Goal: Information Seeking & Learning: Learn about a topic

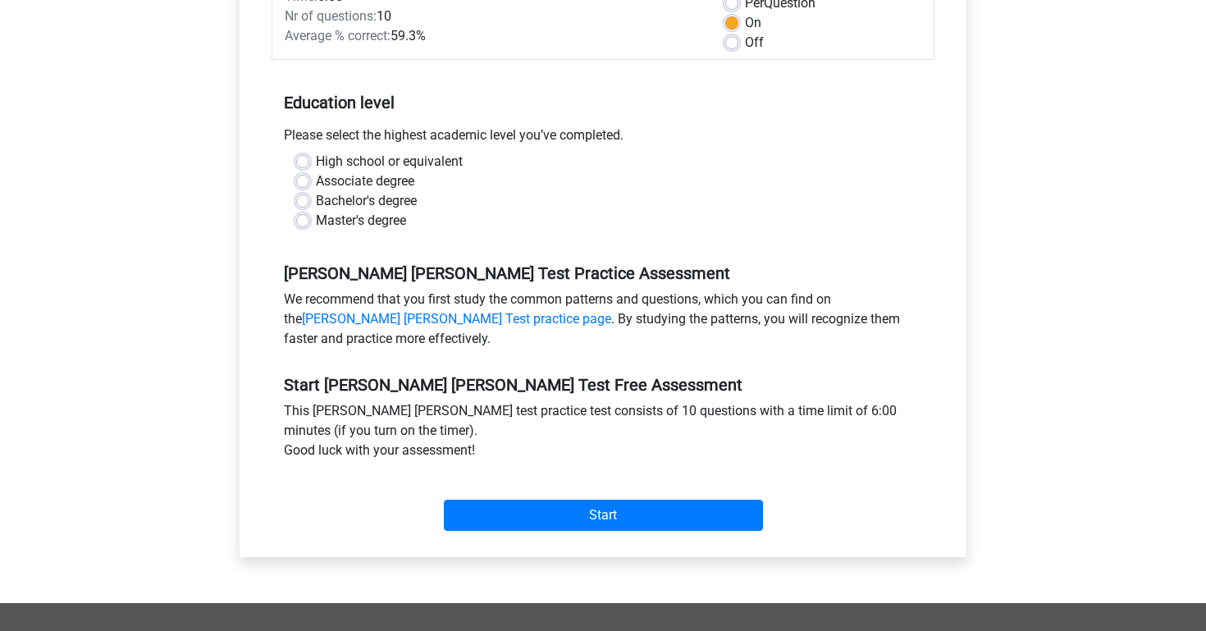
scroll to position [281, 0]
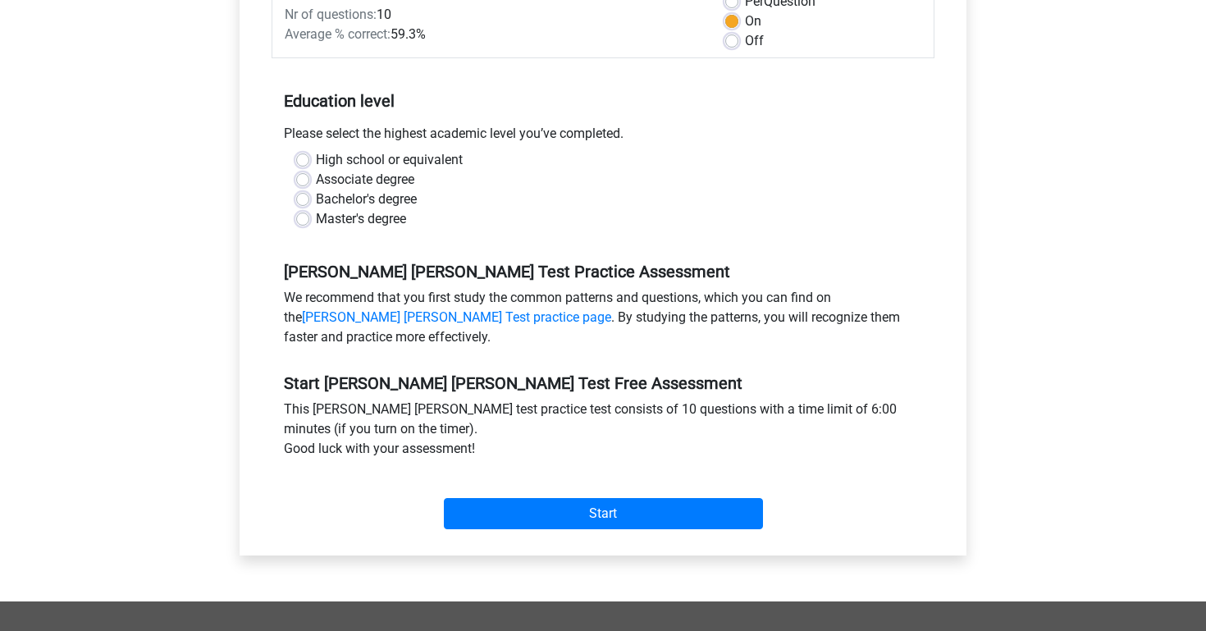
click at [316, 190] on label "Bachelor's degree" at bounding box center [366, 200] width 101 height 20
click at [304, 190] on input "Bachelor's degree" at bounding box center [302, 198] width 13 height 16
radio input "true"
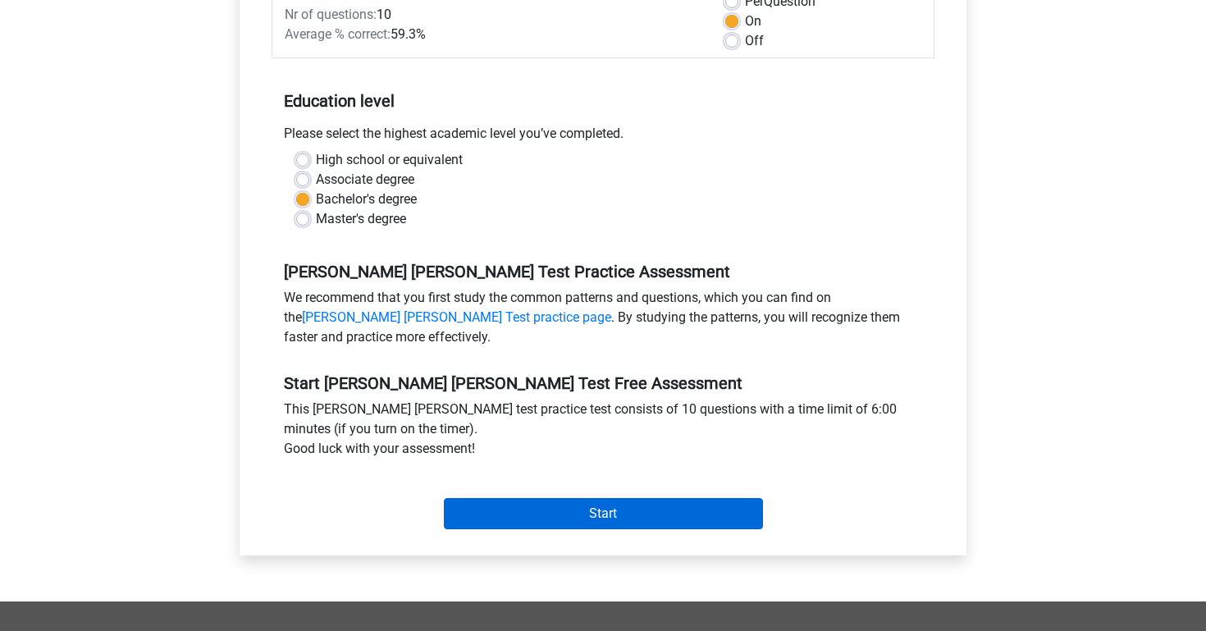
click at [589, 503] on input "Start" at bounding box center [603, 513] width 319 height 31
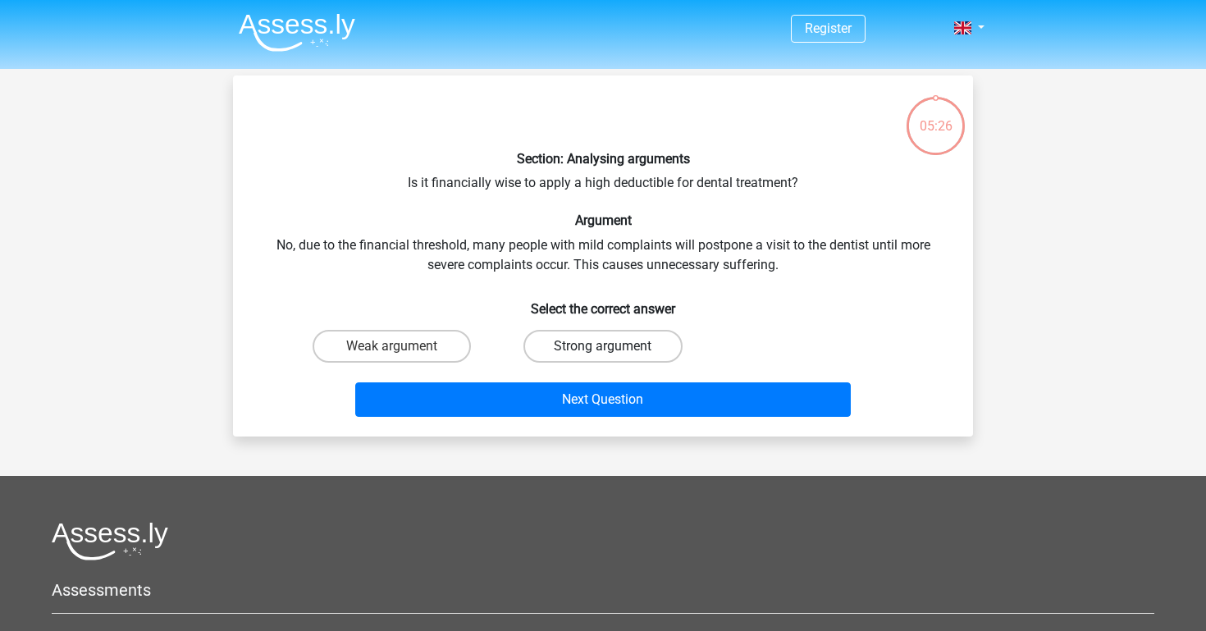
click at [606, 344] on label "Strong argument" at bounding box center [602, 346] width 158 height 33
click at [606, 346] on input "Strong argument" at bounding box center [608, 351] width 11 height 11
radio input "true"
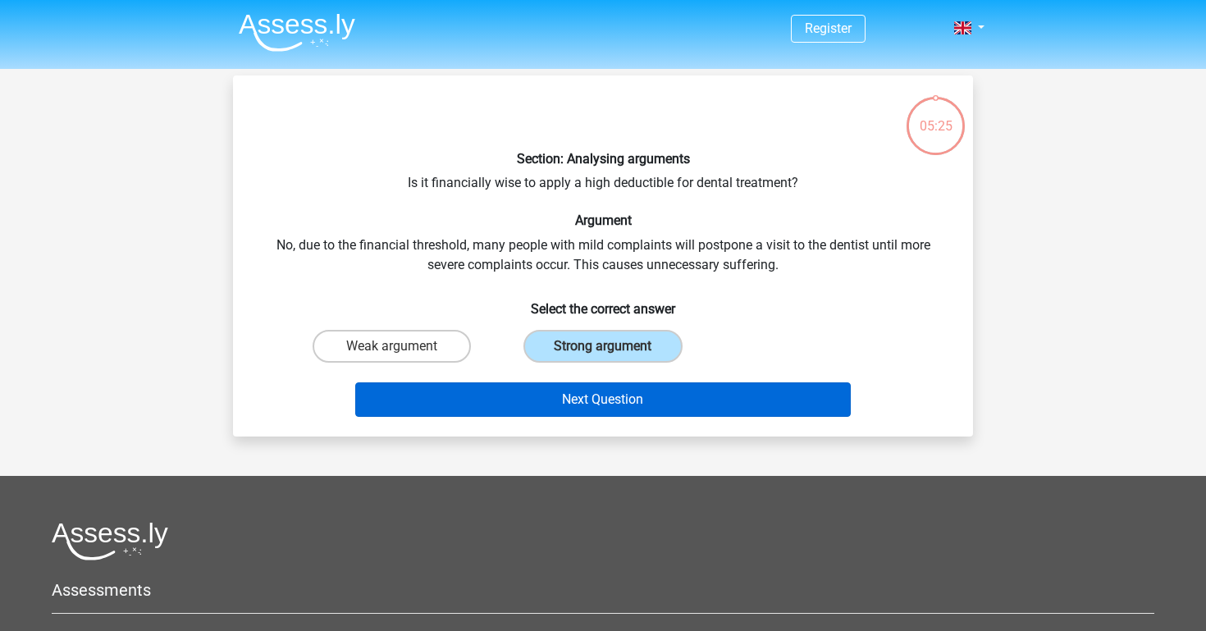
click at [619, 403] on button "Next Question" at bounding box center [603, 399] width 496 height 34
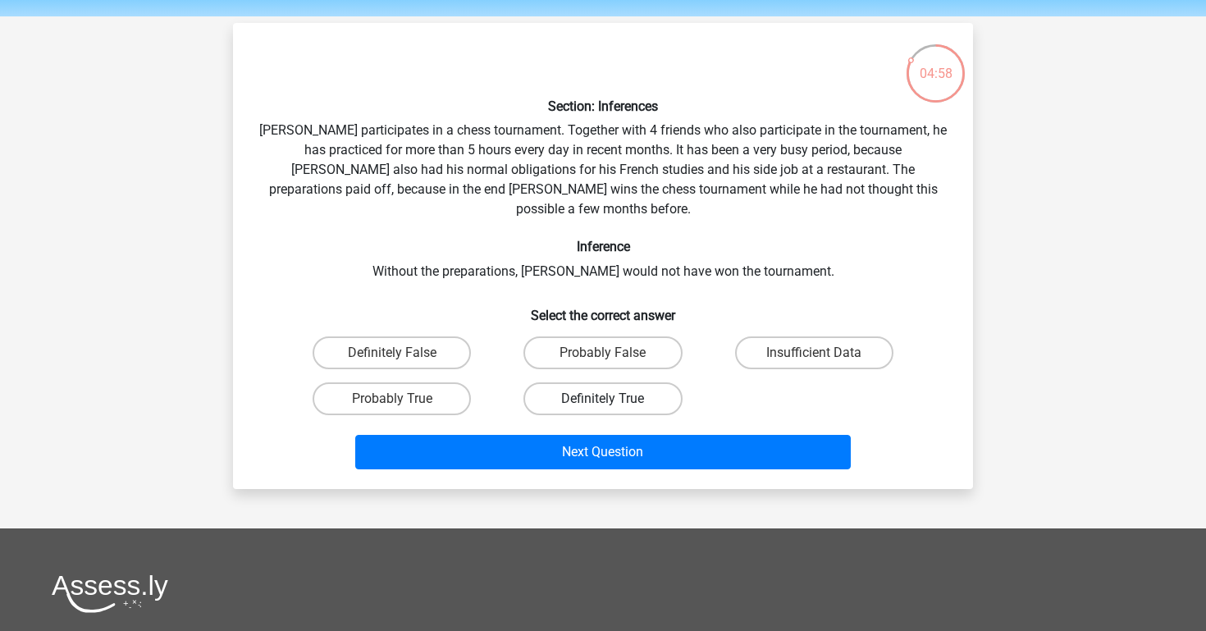
scroll to position [54, 0]
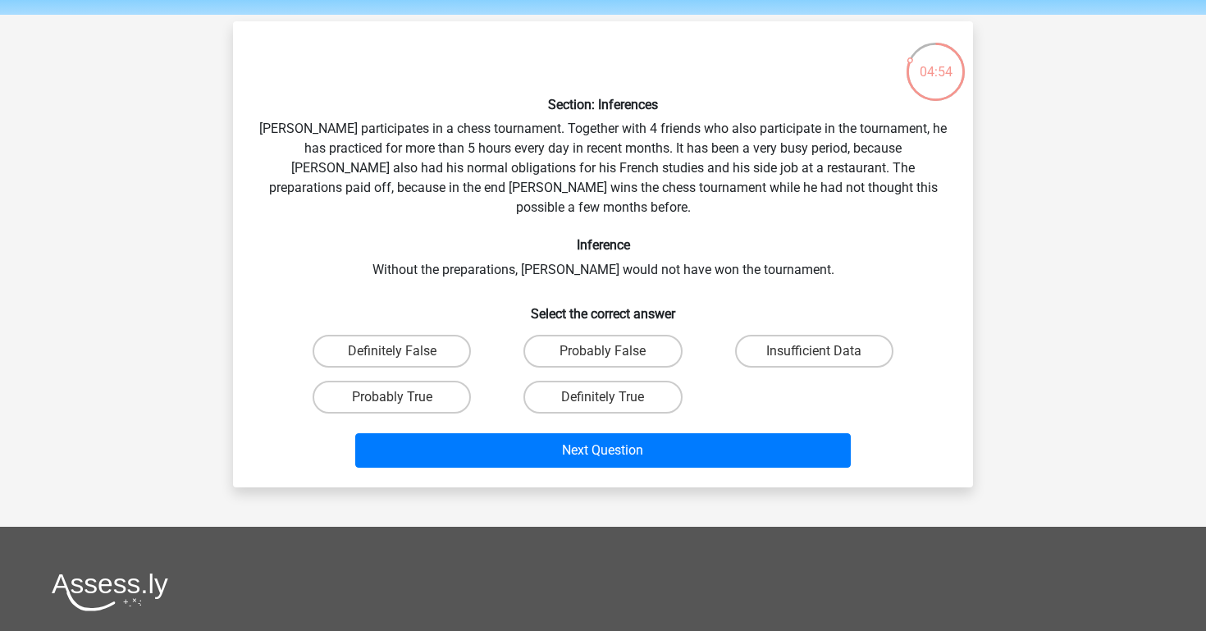
click at [392, 397] on input "Probably True" at bounding box center [397, 402] width 11 height 11
radio input "true"
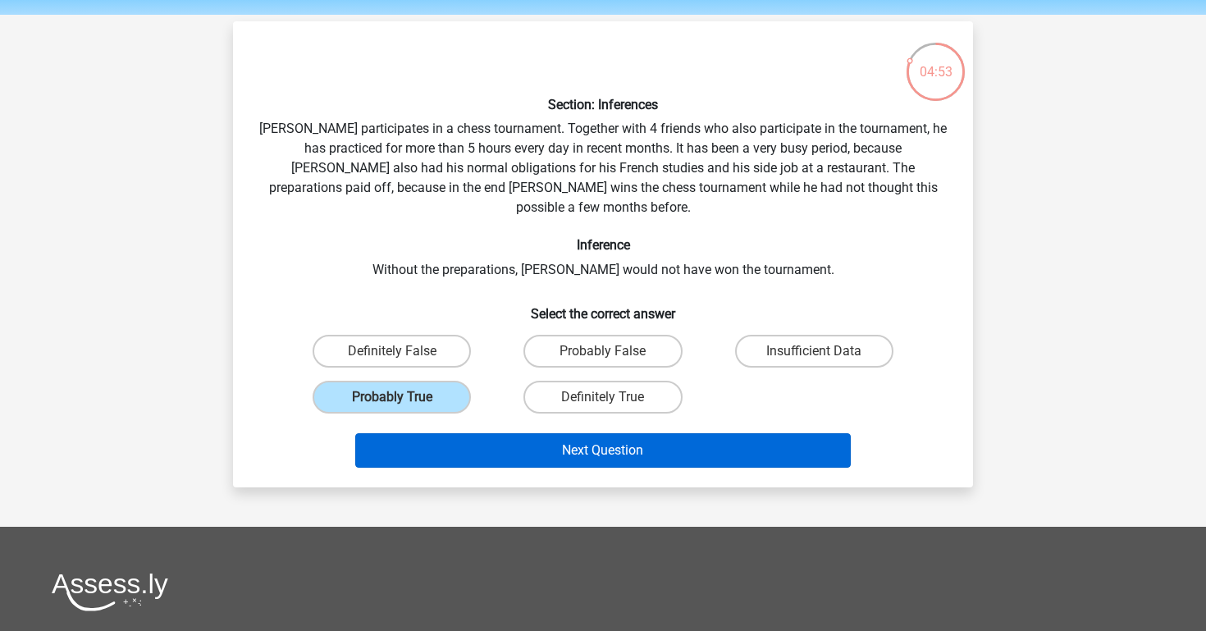
click at [520, 433] on button "Next Question" at bounding box center [603, 450] width 496 height 34
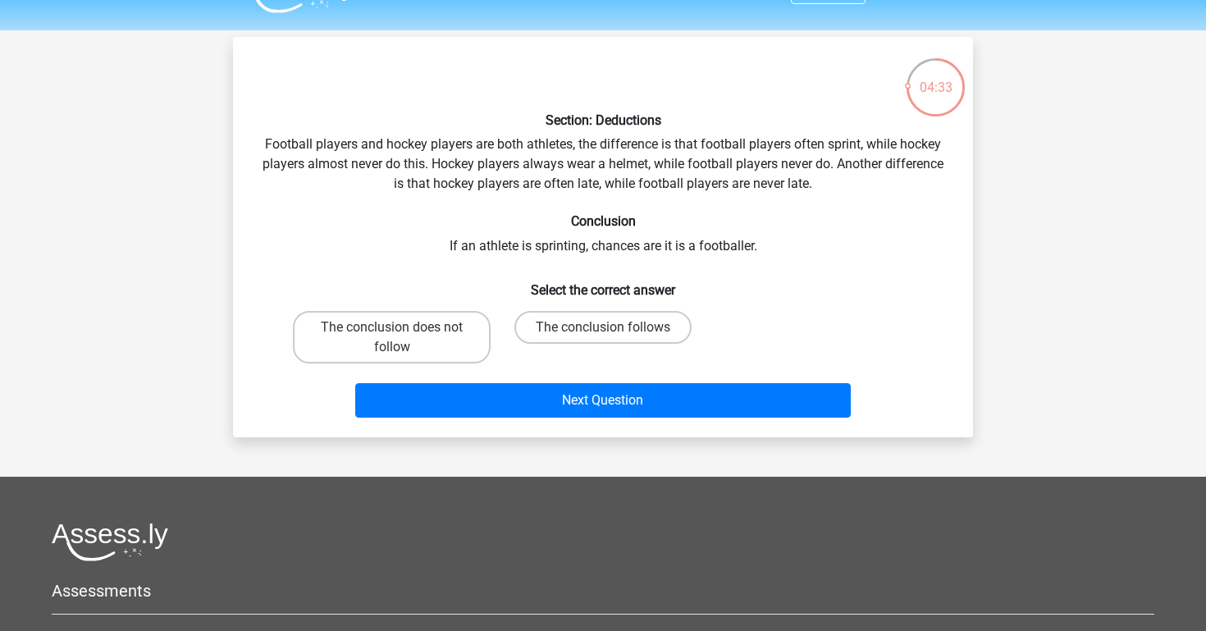
scroll to position [39, 0]
click at [549, 334] on label "The conclusion follows" at bounding box center [602, 327] width 177 height 33
click at [603, 334] on input "The conclusion follows" at bounding box center [608, 332] width 11 height 11
radio input "true"
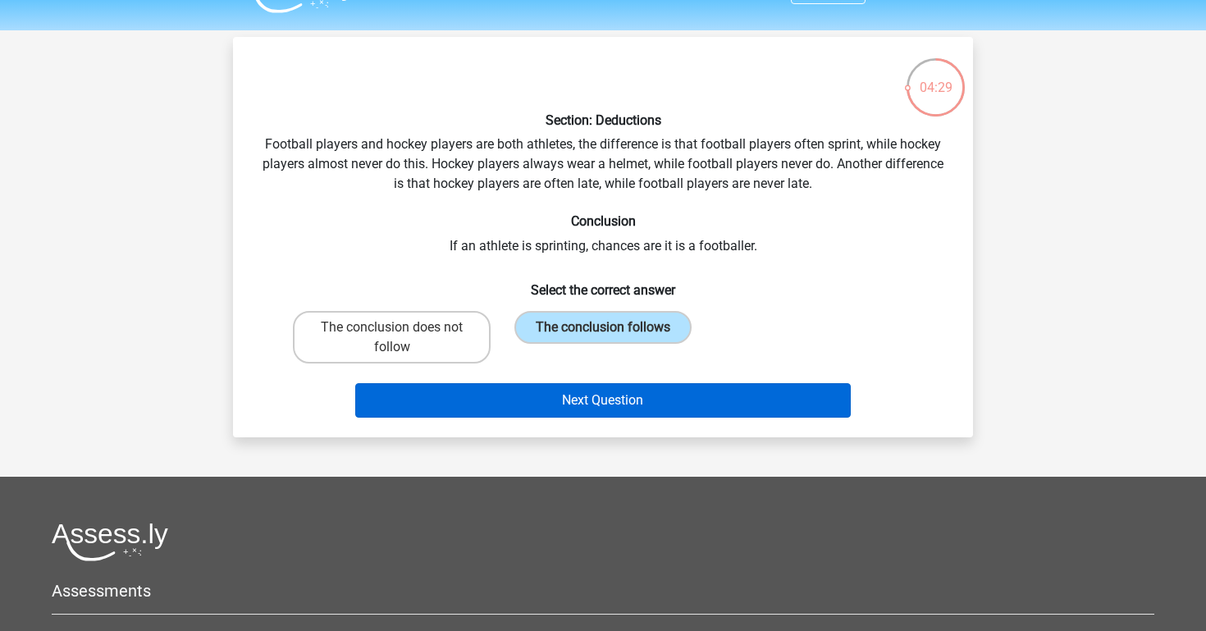
click at [592, 403] on button "Next Question" at bounding box center [603, 400] width 496 height 34
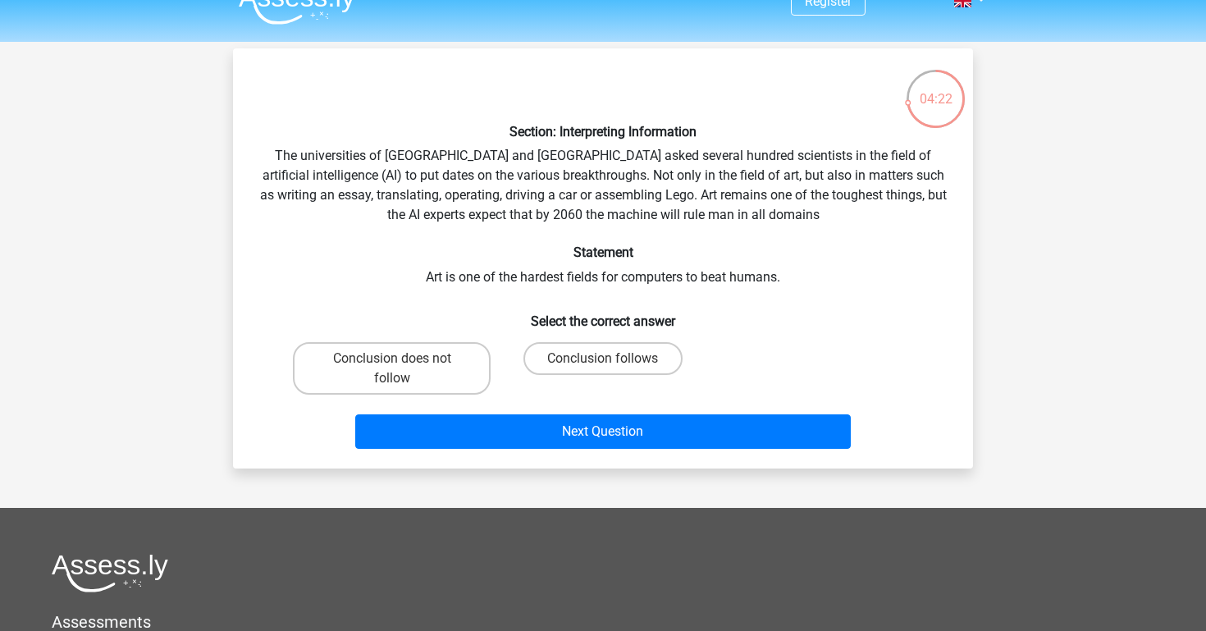
scroll to position [21, 0]
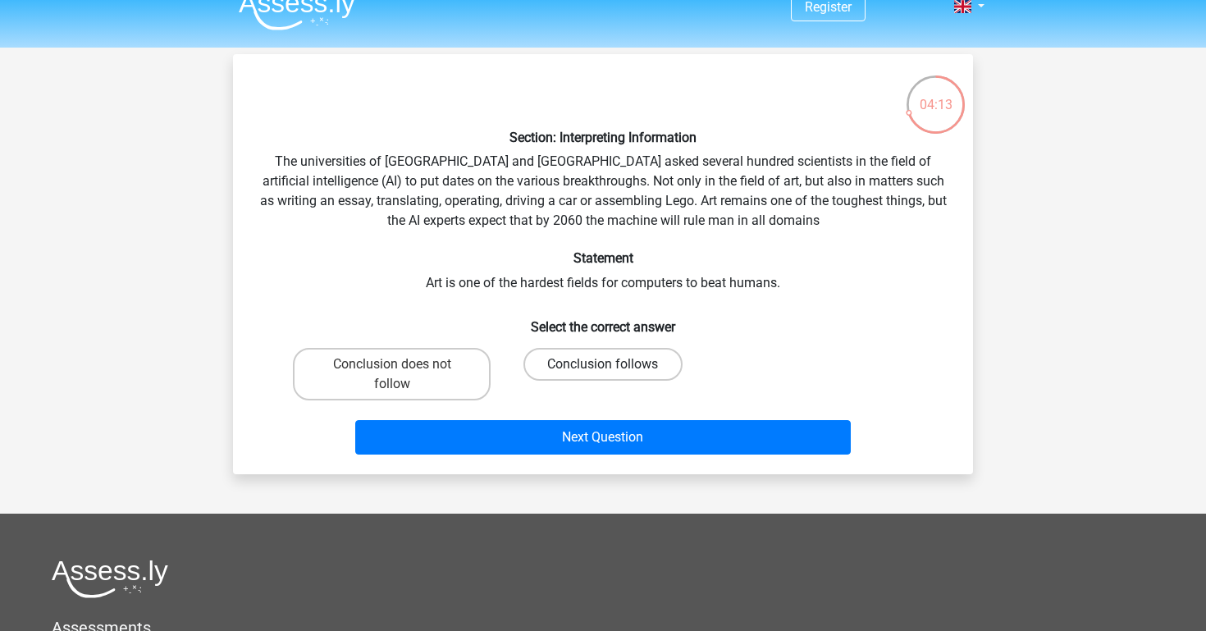
click at [573, 374] on label "Conclusion follows" at bounding box center [602, 364] width 158 height 33
click at [603, 374] on input "Conclusion follows" at bounding box center [608, 369] width 11 height 11
radio input "true"
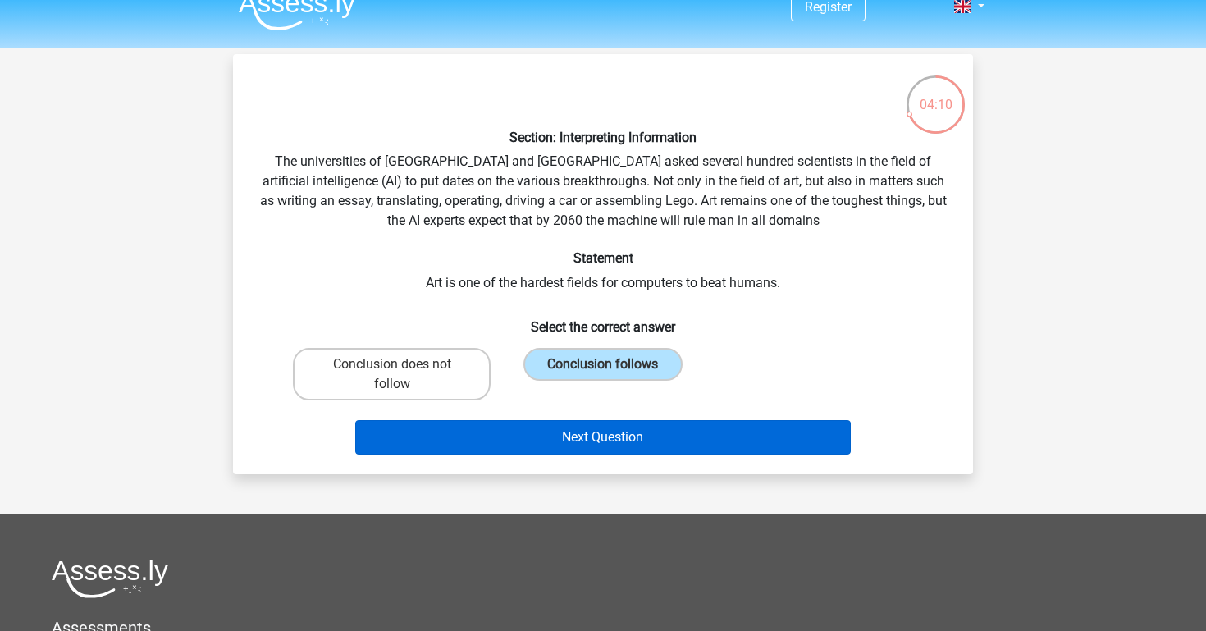
click at [645, 438] on button "Next Question" at bounding box center [603, 437] width 496 height 34
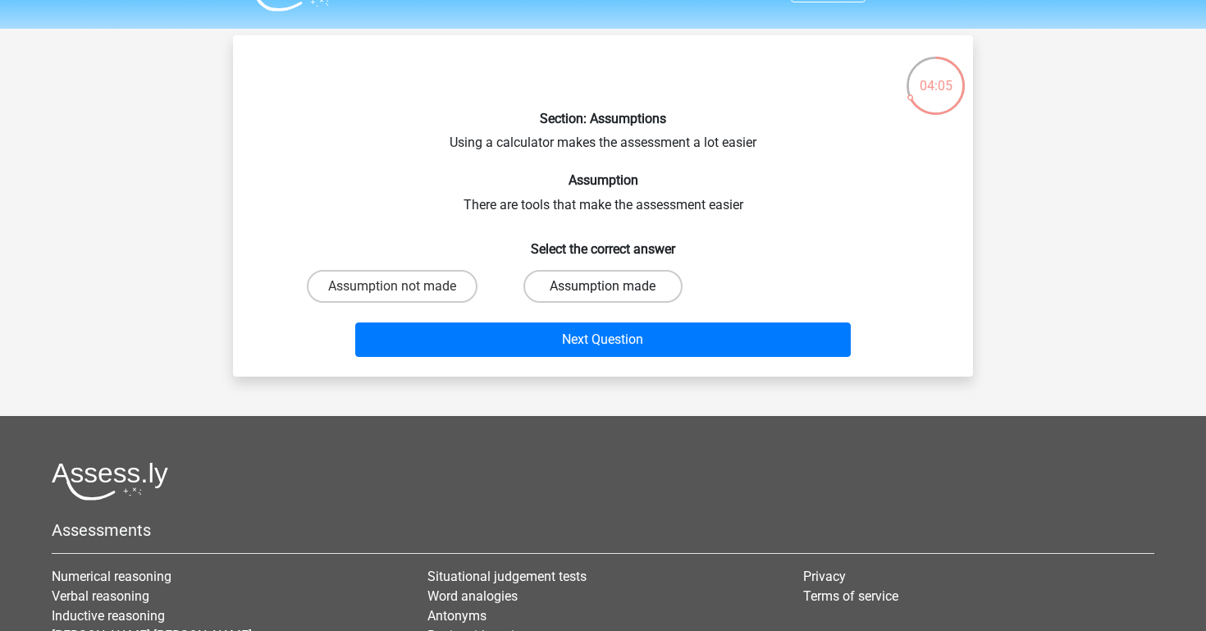
scroll to position [40, 0]
click at [603, 284] on label "Assumption made" at bounding box center [602, 286] width 158 height 33
click at [603, 286] on input "Assumption made" at bounding box center [608, 291] width 11 height 11
radio input "true"
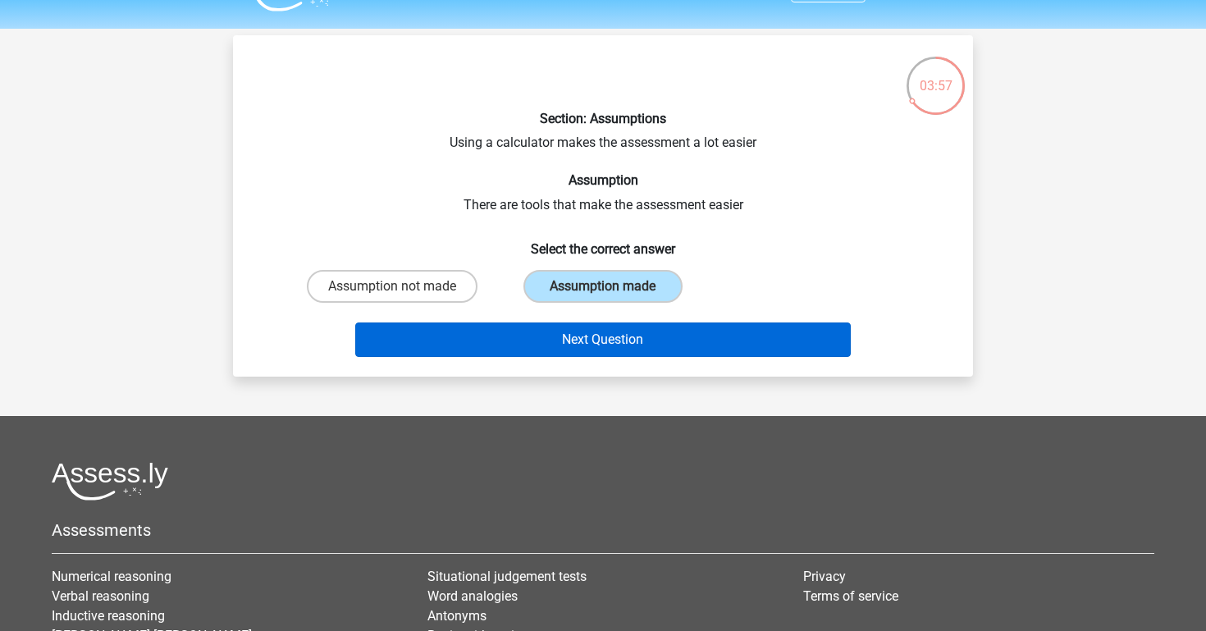
click at [647, 351] on button "Next Question" at bounding box center [603, 339] width 496 height 34
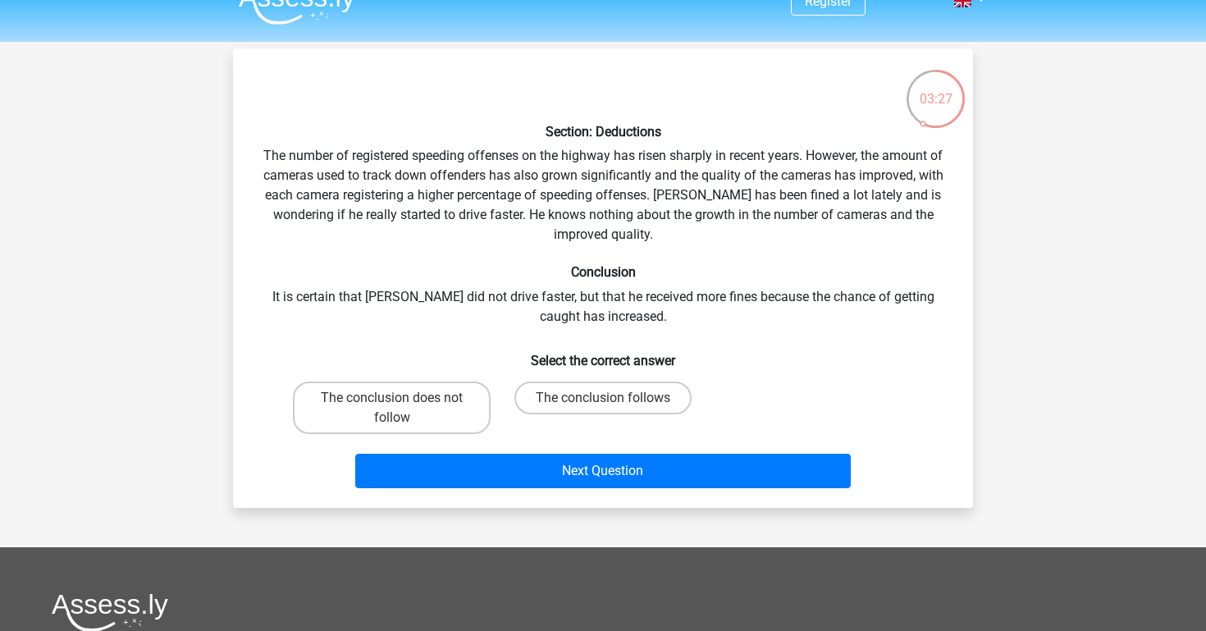
scroll to position [27, 0]
click at [426, 416] on label "The conclusion does not follow" at bounding box center [392, 408] width 198 height 53
click at [403, 409] on input "The conclusion does not follow" at bounding box center [397, 403] width 11 height 11
radio input "true"
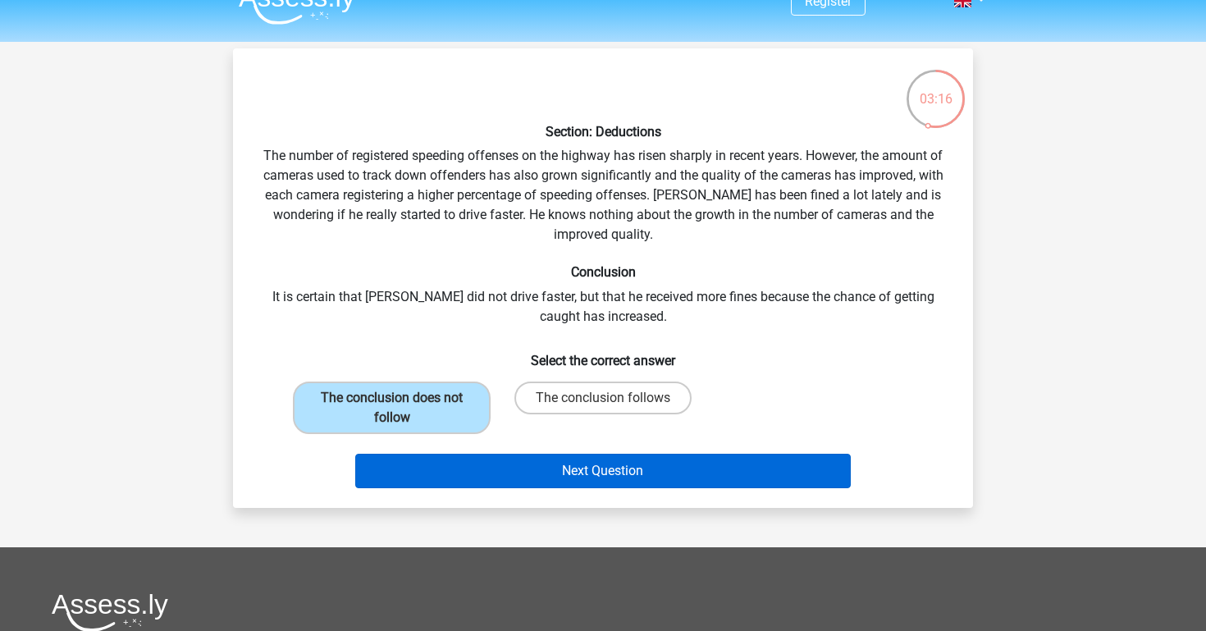
click at [549, 470] on button "Next Question" at bounding box center [603, 471] width 496 height 34
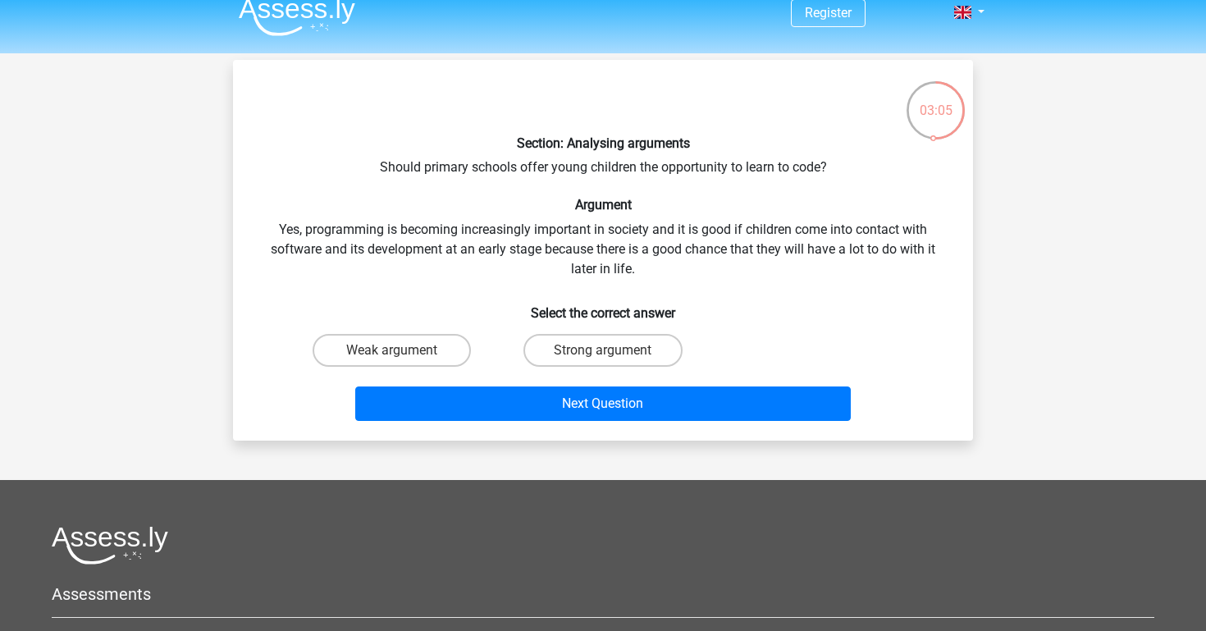
scroll to position [16, 0]
click at [596, 382] on div "Next Question" at bounding box center [603, 400] width 688 height 54
click at [596, 341] on label "Strong argument" at bounding box center [602, 350] width 158 height 33
click at [603, 350] on input "Strong argument" at bounding box center [608, 355] width 11 height 11
radio input "true"
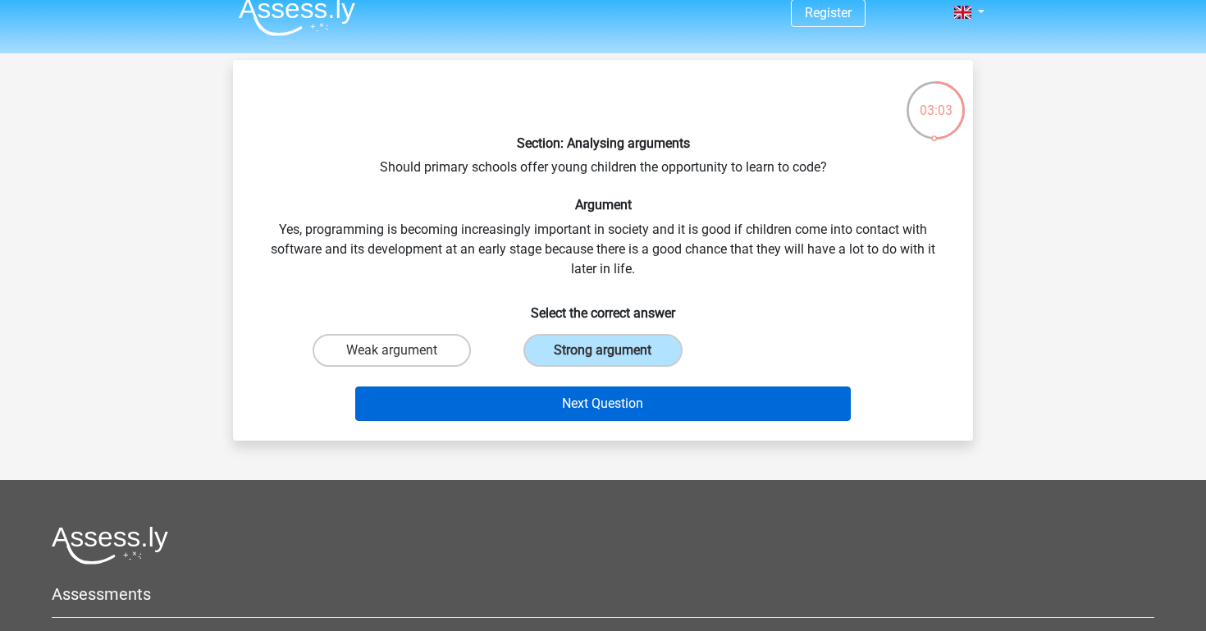
click at [598, 403] on button "Next Question" at bounding box center [603, 403] width 496 height 34
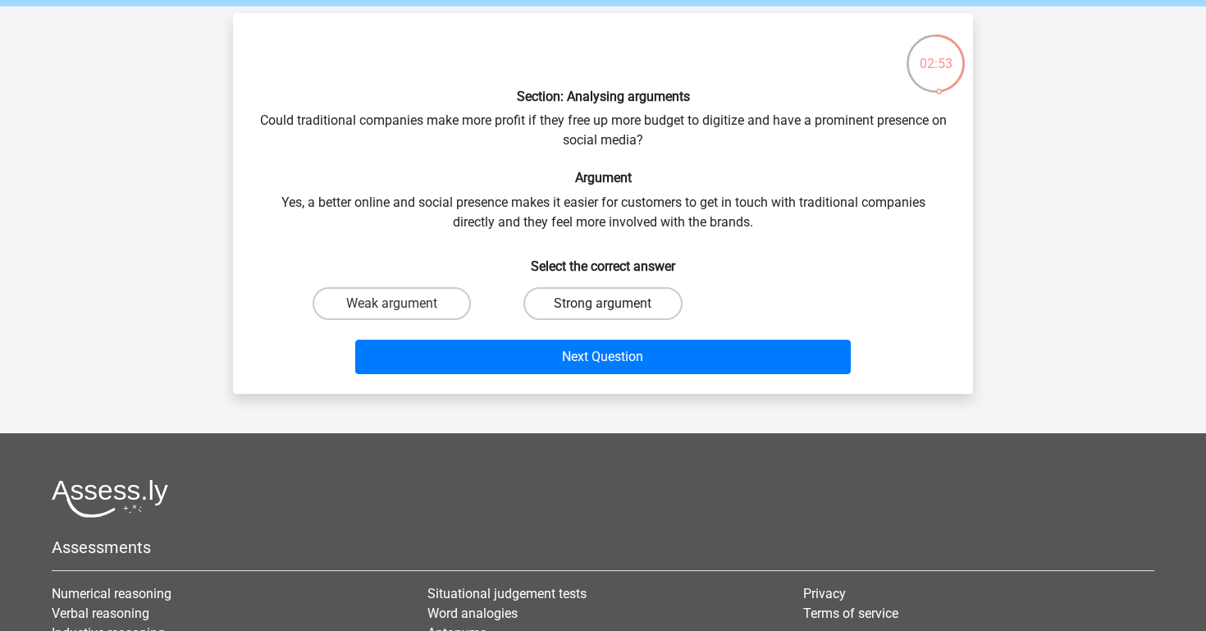
scroll to position [62, 0]
click at [584, 294] on label "Strong argument" at bounding box center [602, 303] width 158 height 33
click at [603, 304] on input "Strong argument" at bounding box center [608, 309] width 11 height 11
radio input "true"
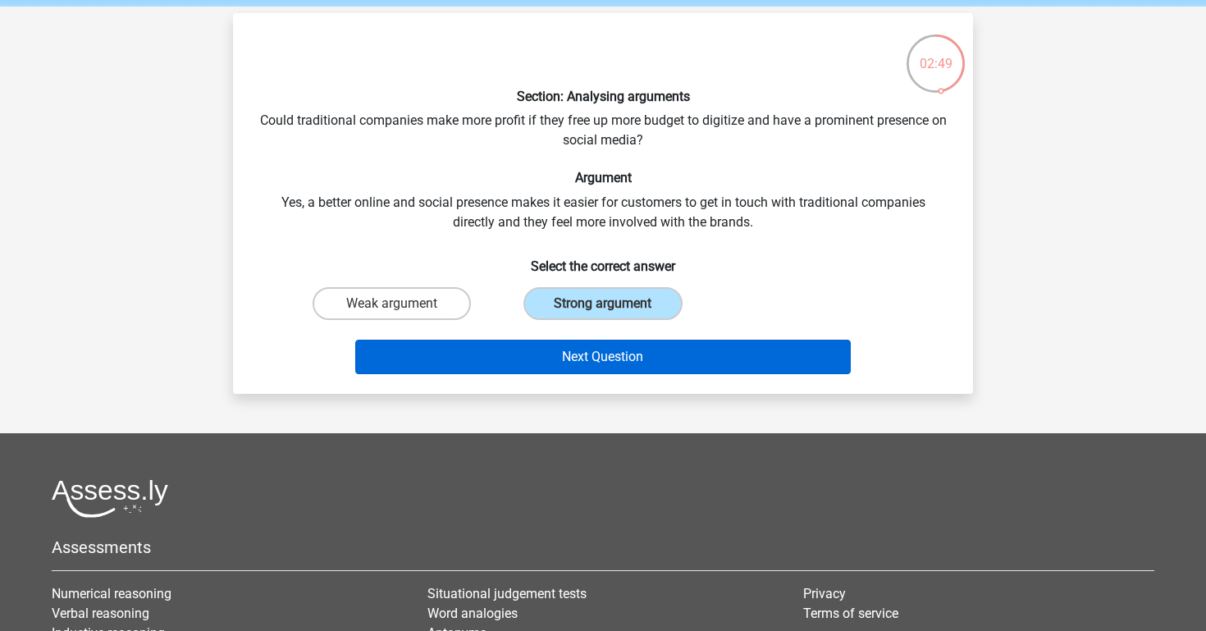
click at [615, 353] on button "Next Question" at bounding box center [603, 357] width 496 height 34
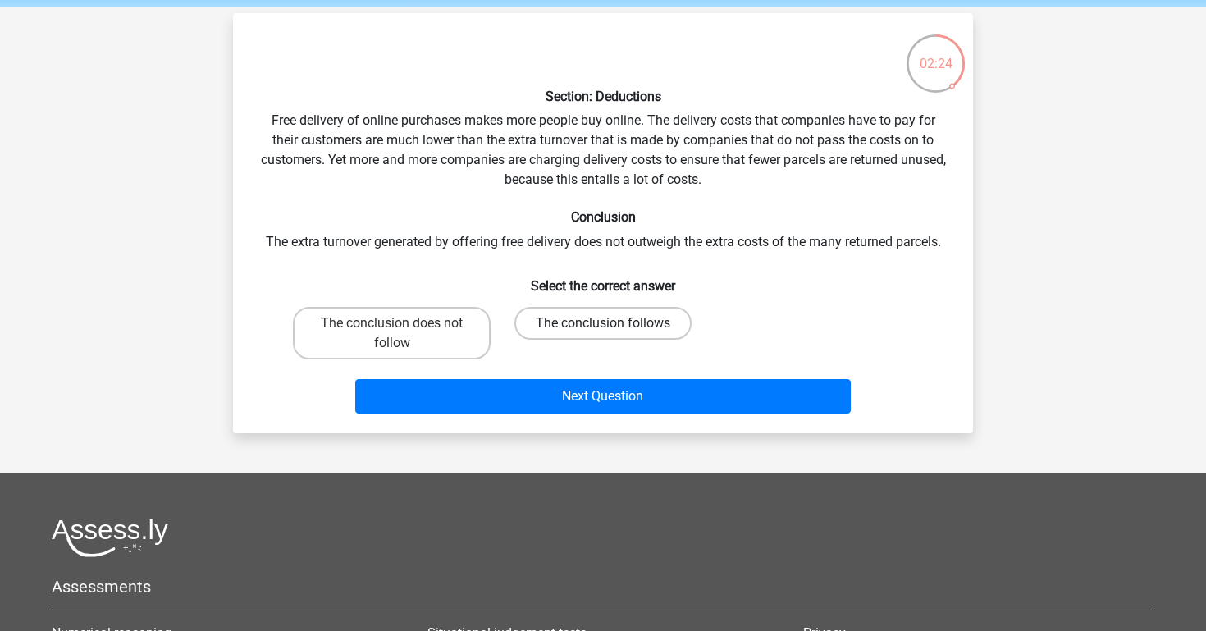
click at [531, 331] on label "The conclusion follows" at bounding box center [602, 323] width 177 height 33
click at [603, 331] on input "The conclusion follows" at bounding box center [608, 328] width 11 height 11
radio input "true"
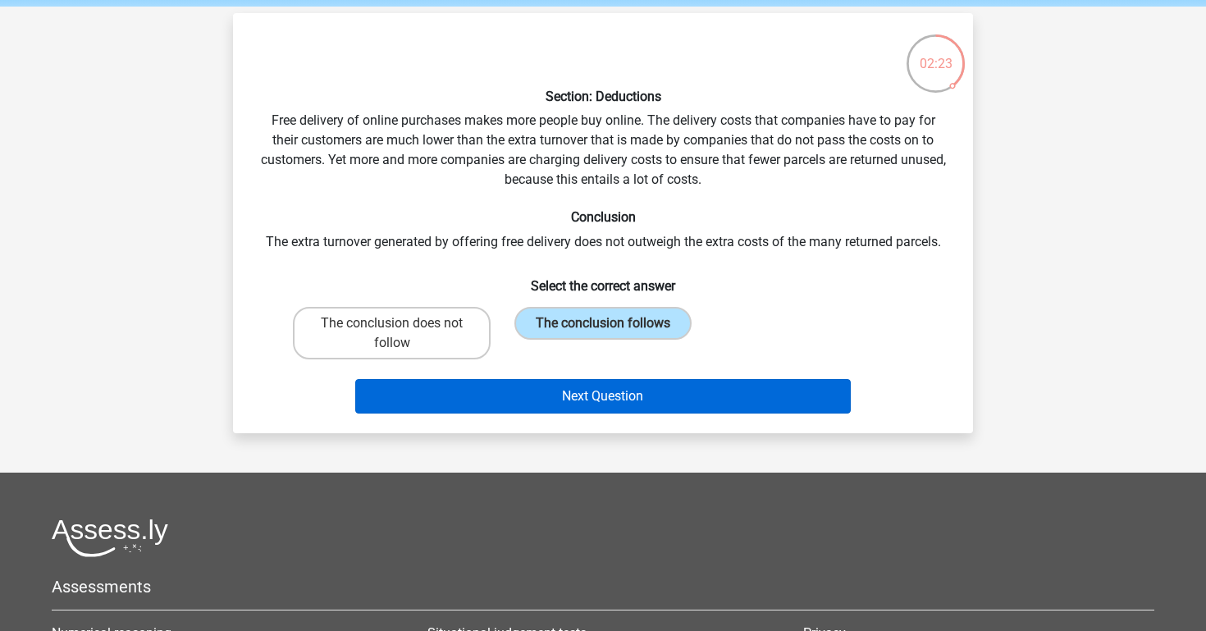
click at [541, 386] on button "Next Question" at bounding box center [603, 396] width 496 height 34
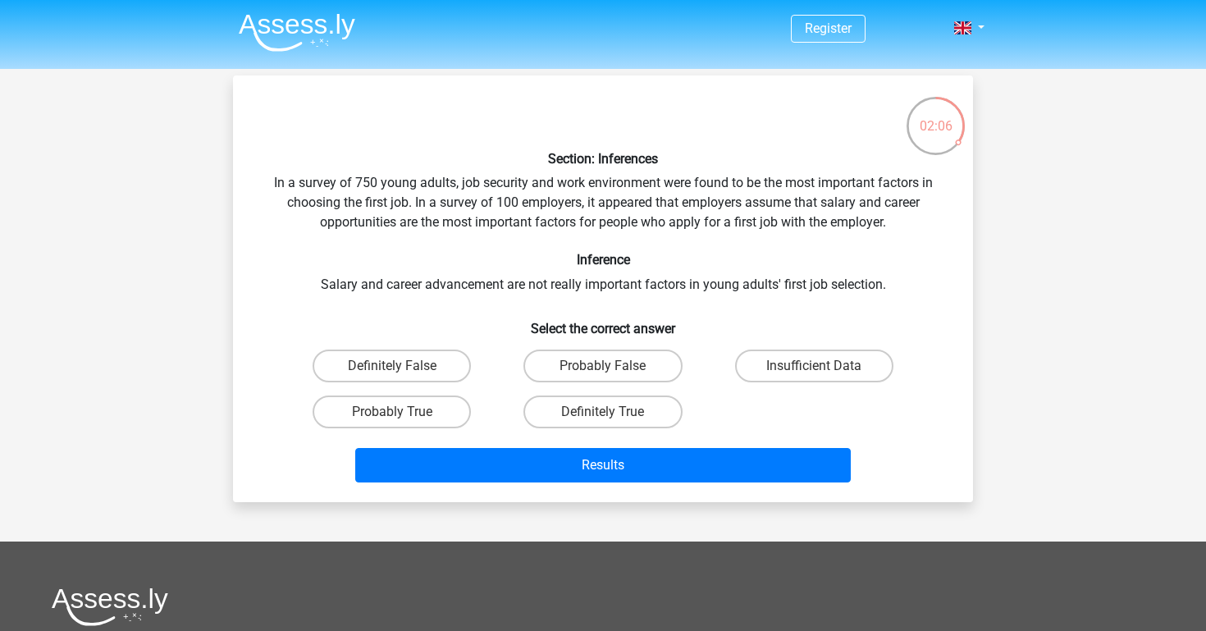
scroll to position [0, 0]
click at [454, 358] on label "Definitely False" at bounding box center [392, 366] width 158 height 33
click at [403, 366] on input "Definitely False" at bounding box center [397, 371] width 11 height 11
radio input "true"
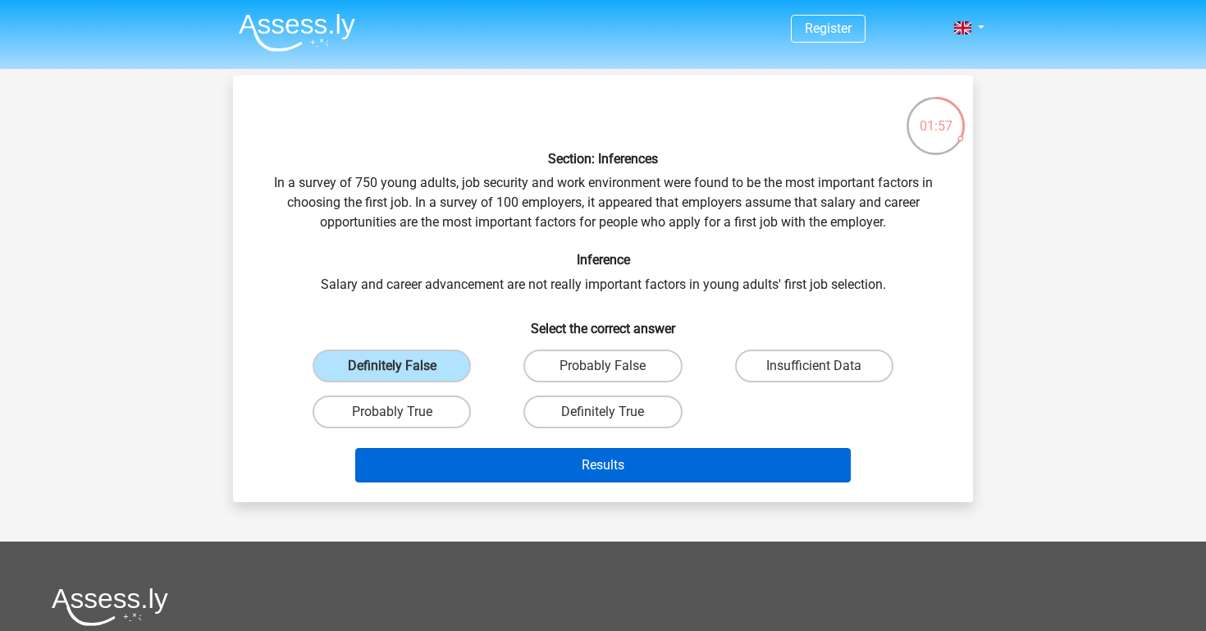
click at [563, 468] on button "Results" at bounding box center [603, 465] width 496 height 34
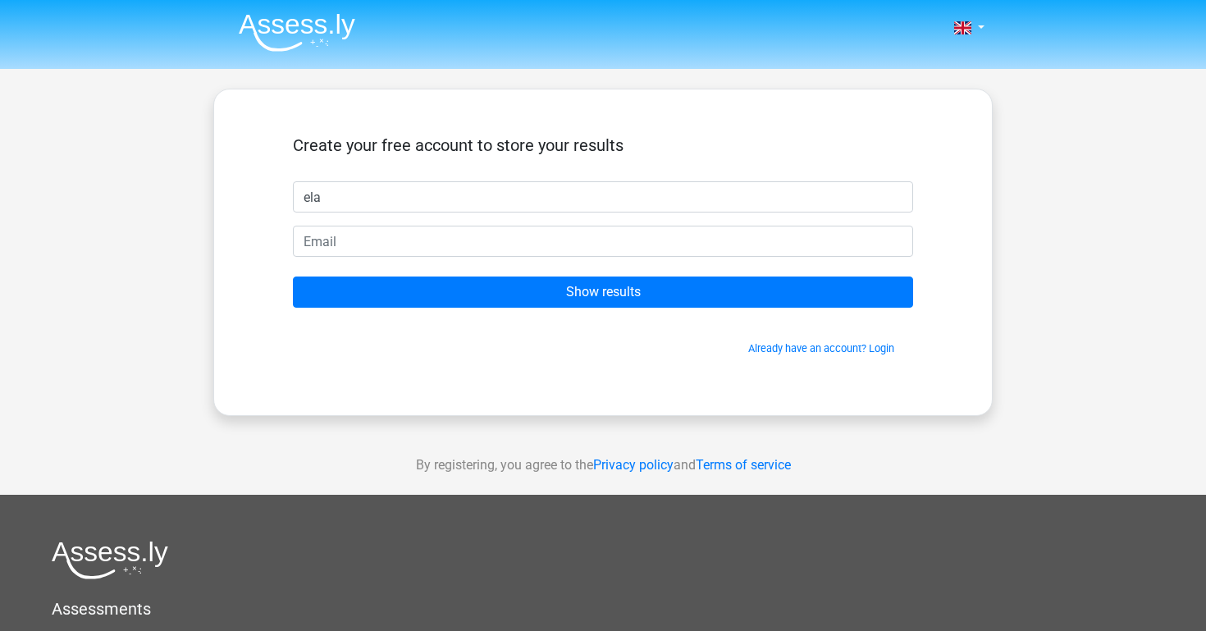
type input "ela"
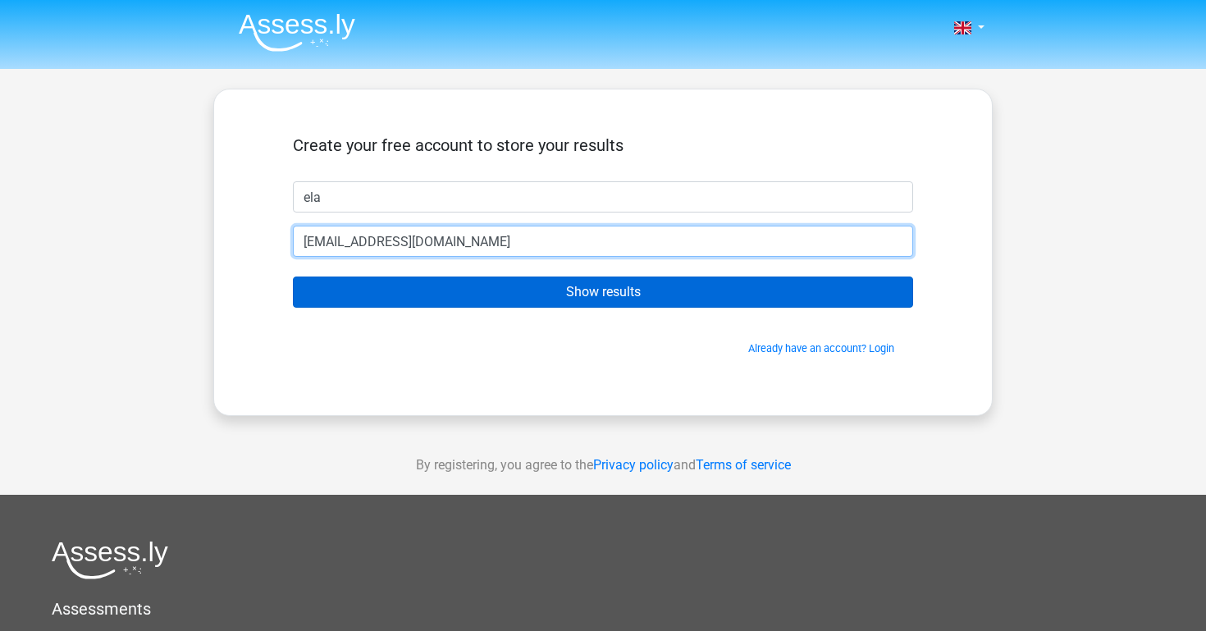
type input "[EMAIL_ADDRESS][DOMAIN_NAME]"
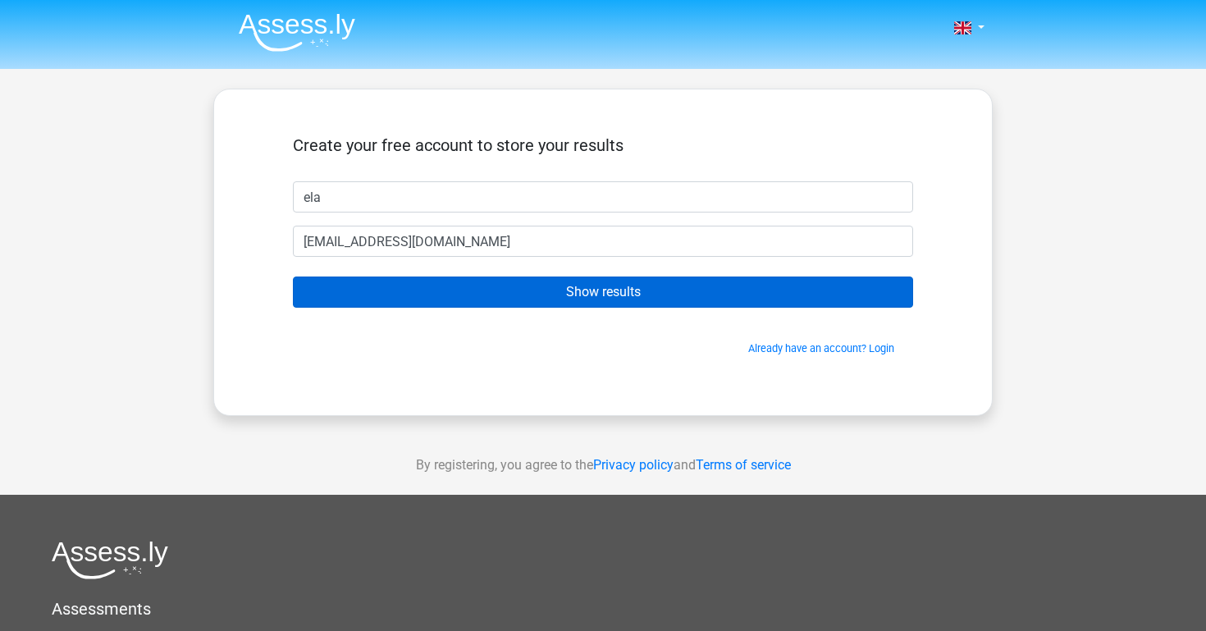
click at [615, 291] on input "Show results" at bounding box center [603, 292] width 620 height 31
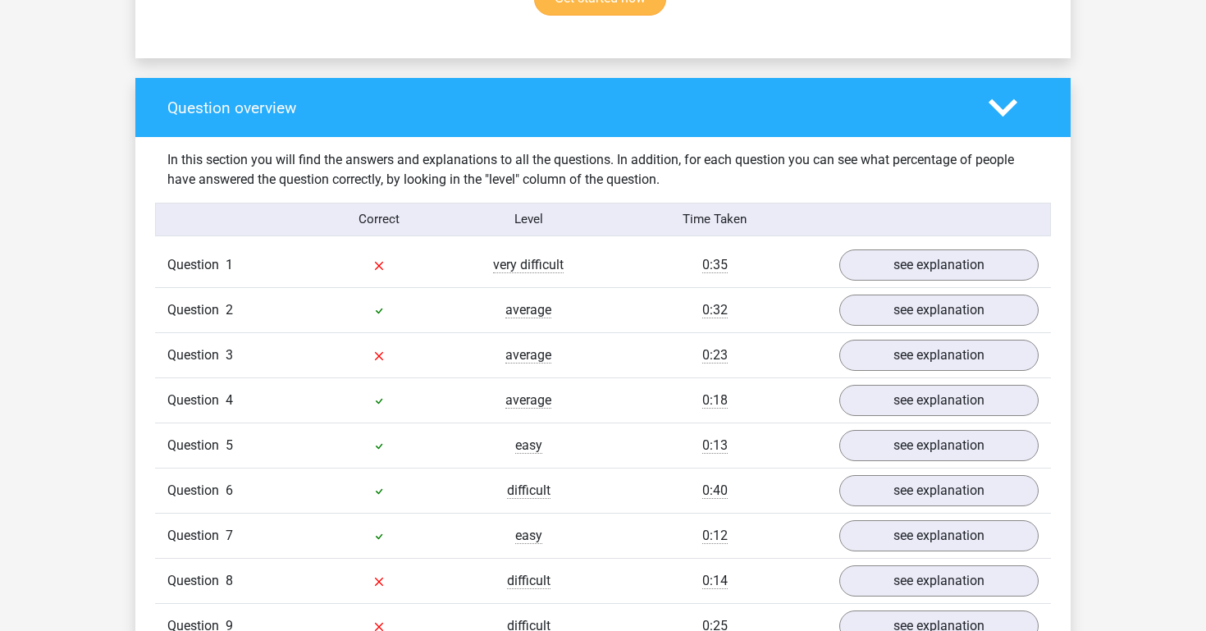
scroll to position [1192, 0]
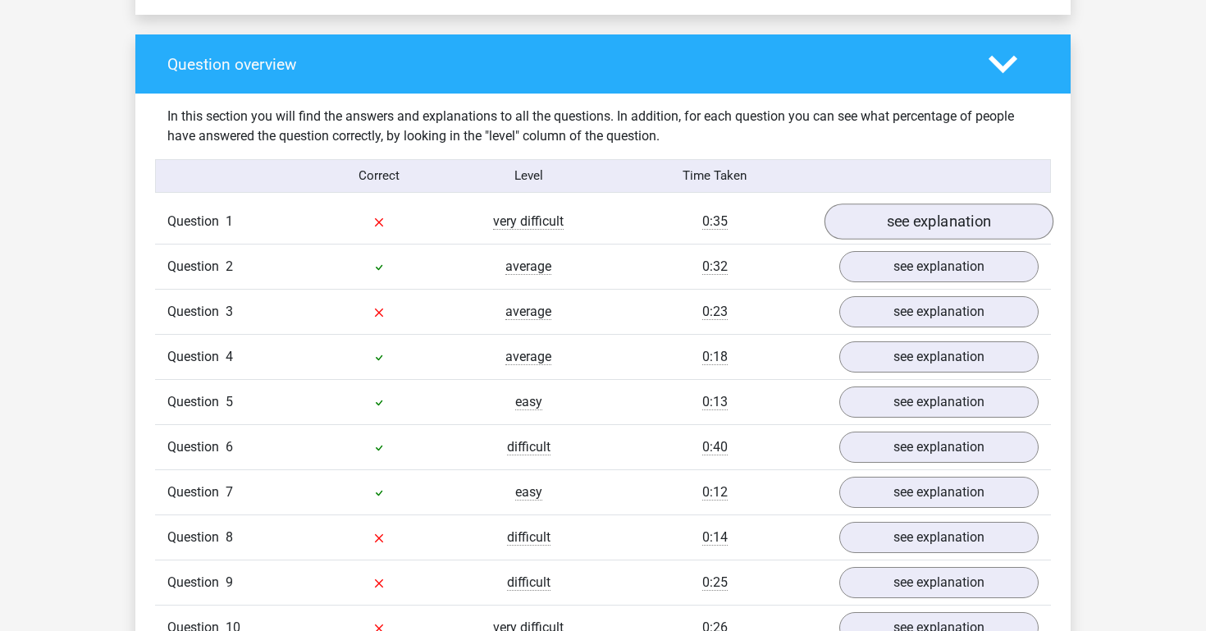
click at [980, 203] on link "see explanation" at bounding box center [939, 221] width 229 height 36
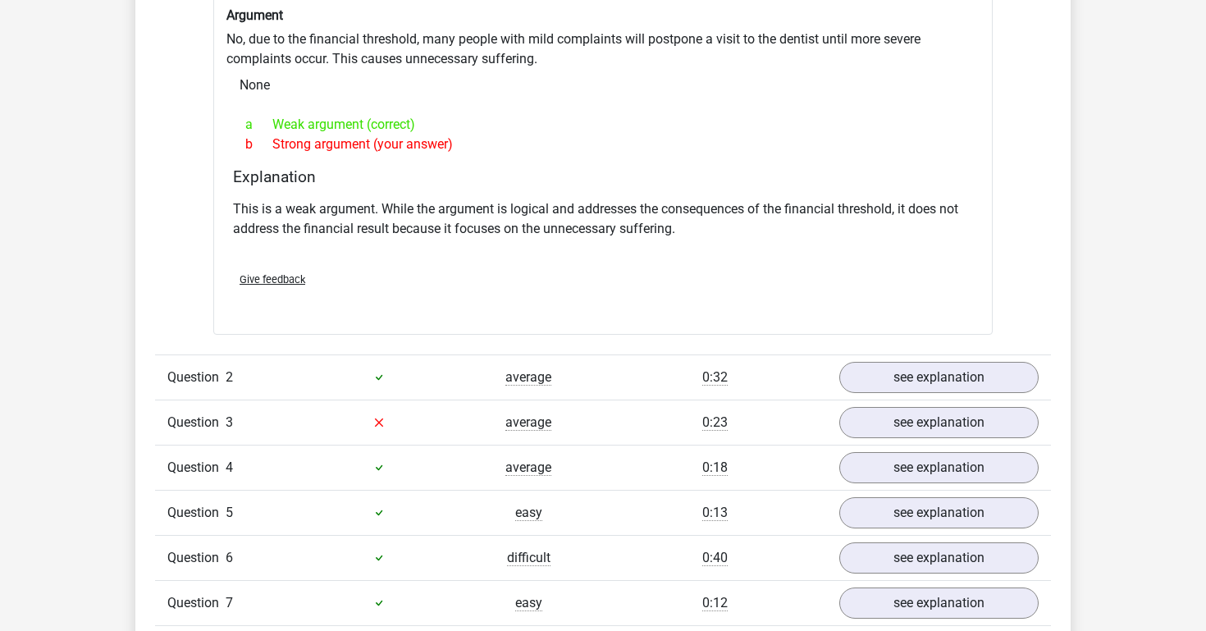
scroll to position [1677, 0]
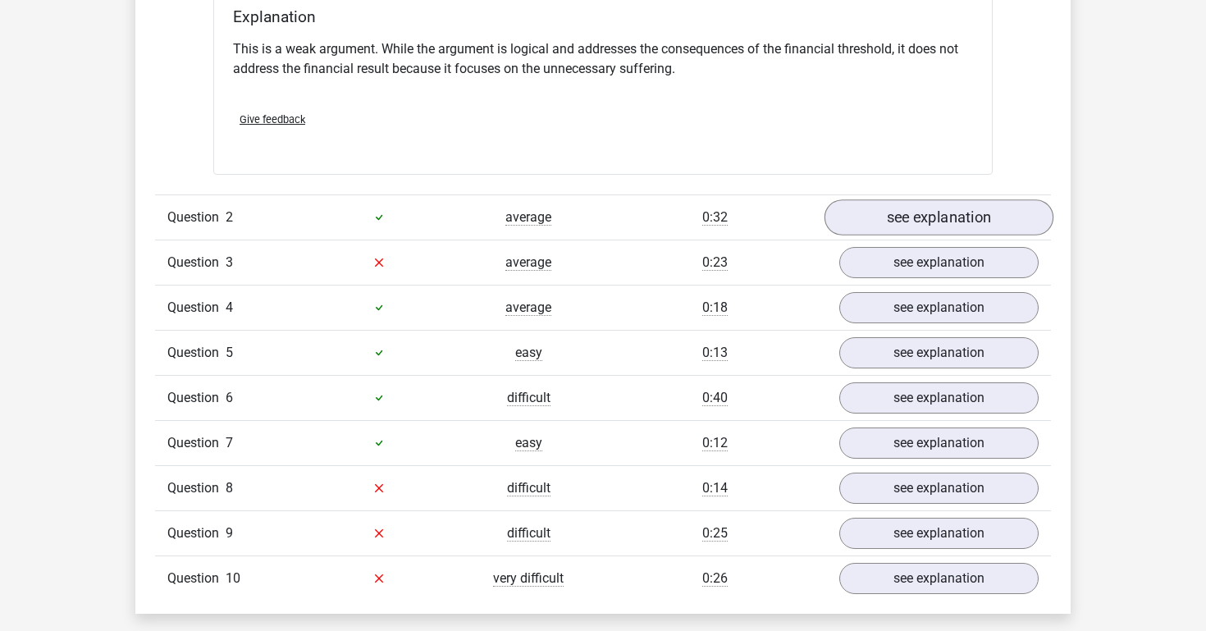
click at [944, 208] on link "see explanation" at bounding box center [939, 217] width 229 height 36
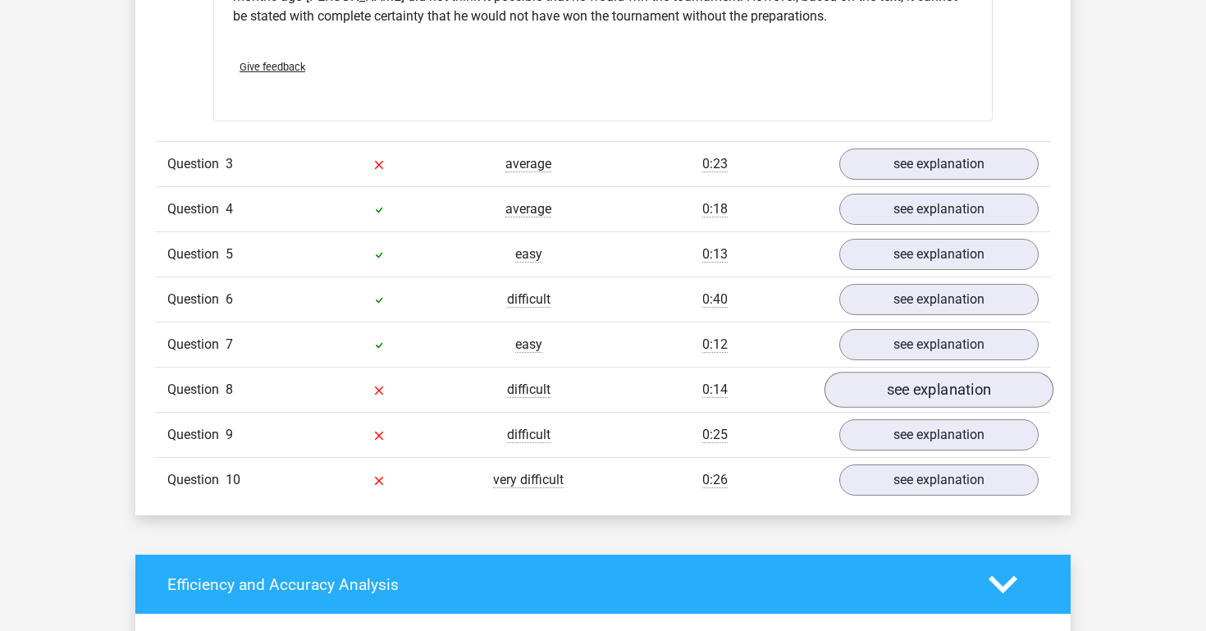
scroll to position [2333, 0]
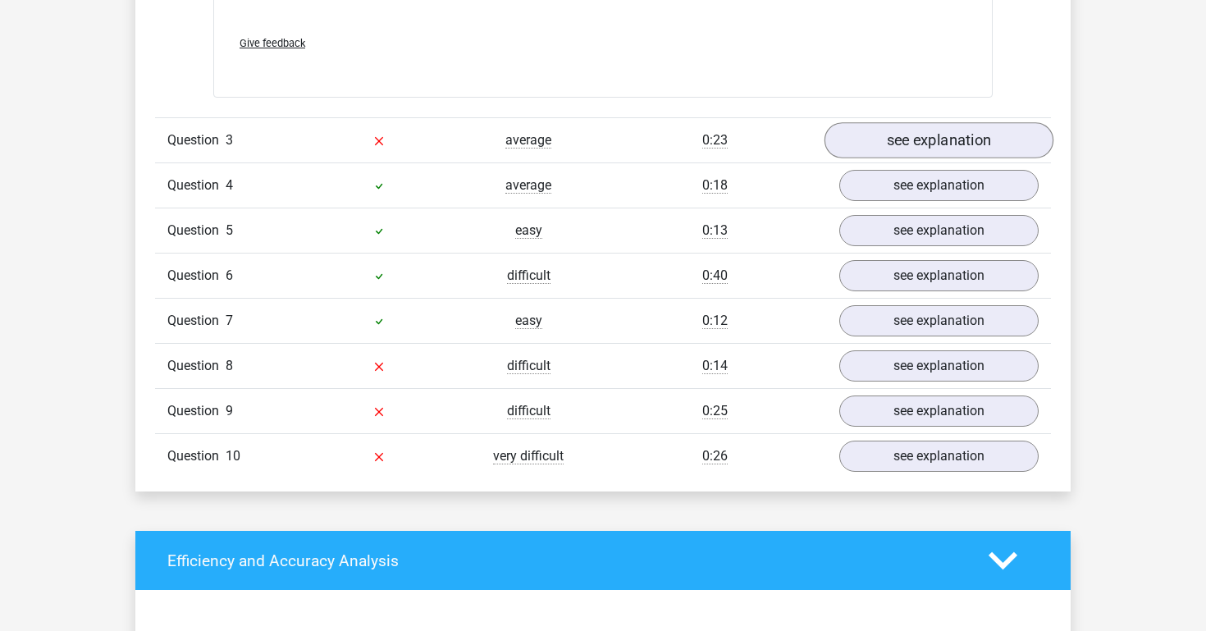
click at [930, 126] on link "see explanation" at bounding box center [939, 140] width 229 height 36
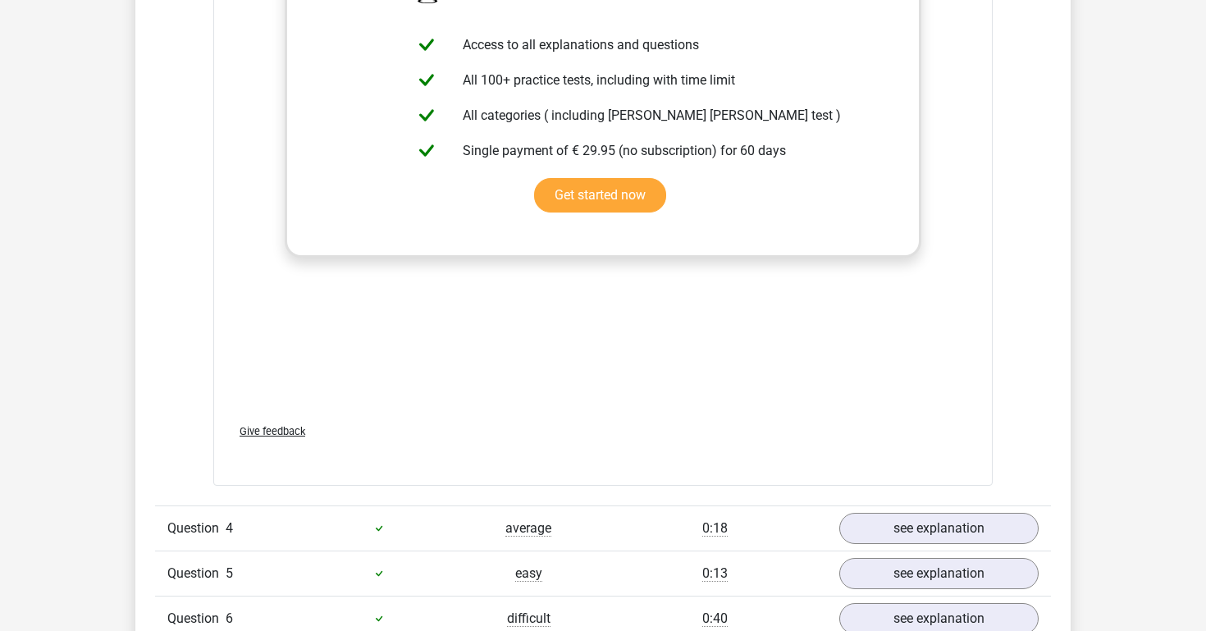
scroll to position [3002, 0]
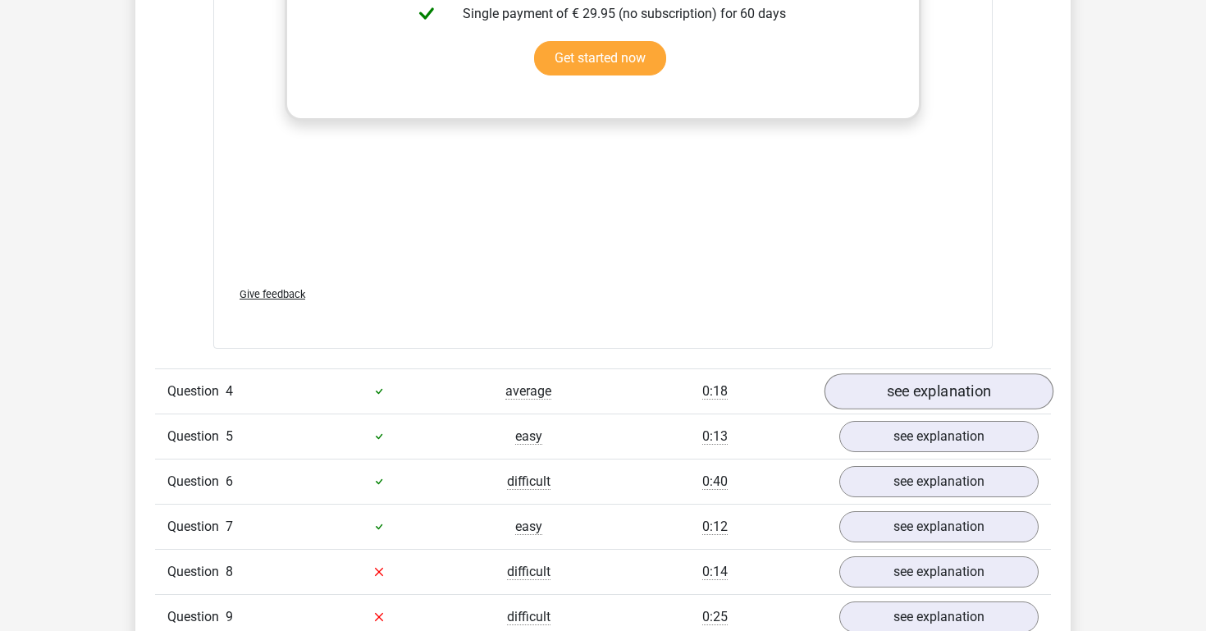
click at [955, 382] on link "see explanation" at bounding box center [939, 391] width 229 height 36
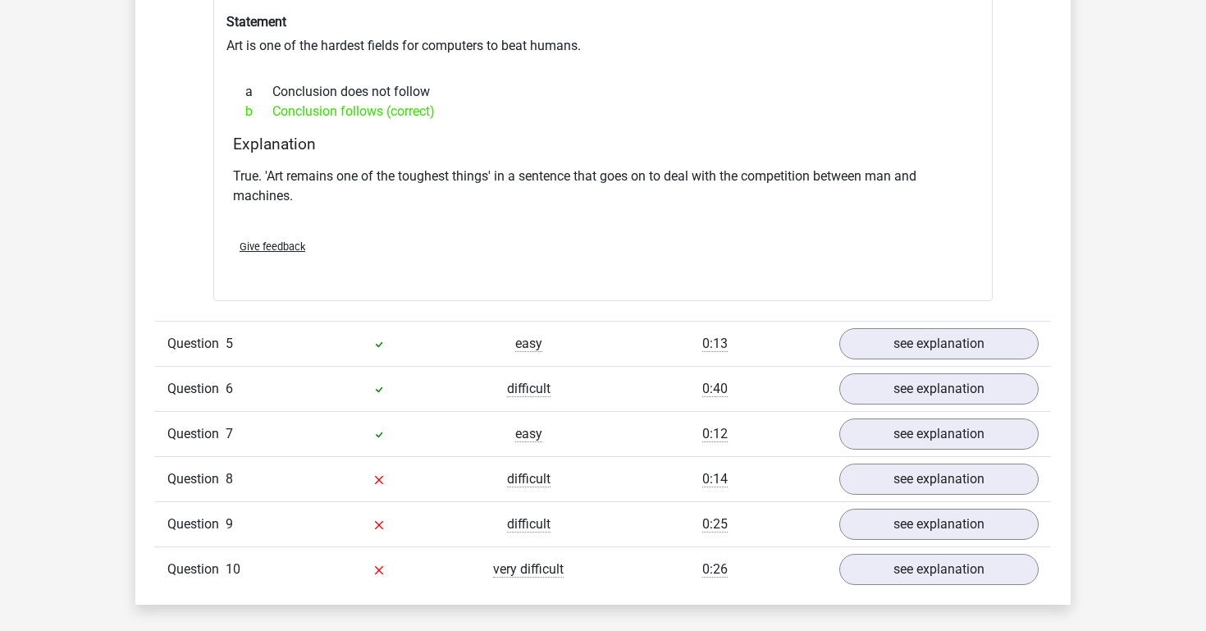
scroll to position [3577, 0]
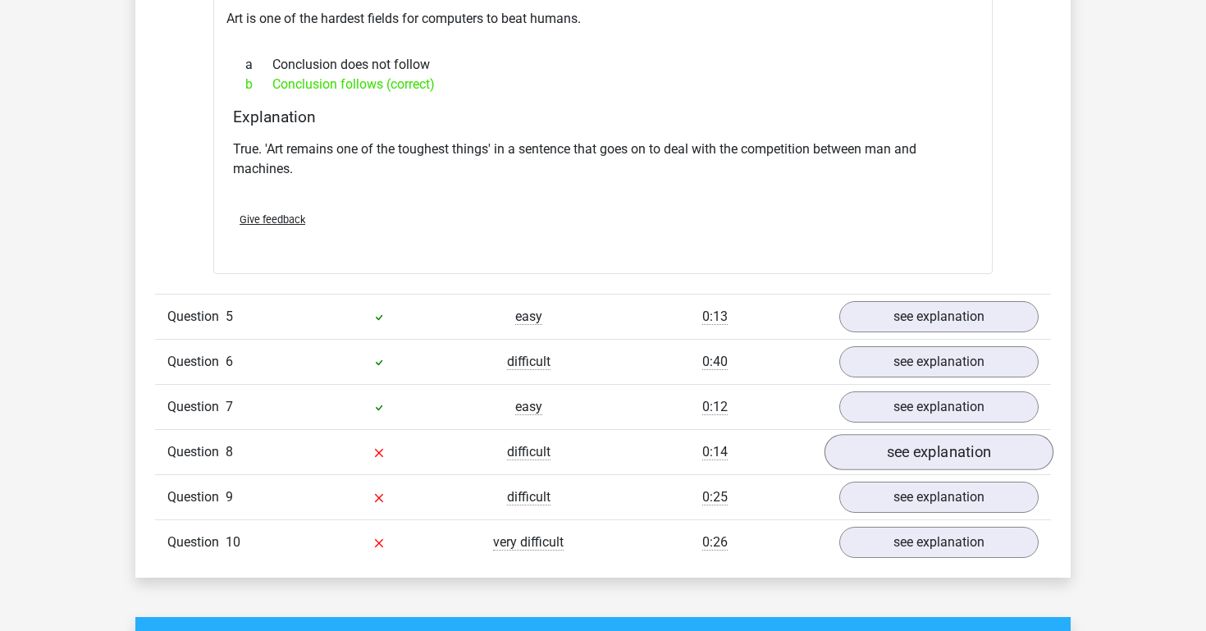
click at [954, 434] on link "see explanation" at bounding box center [939, 452] width 229 height 36
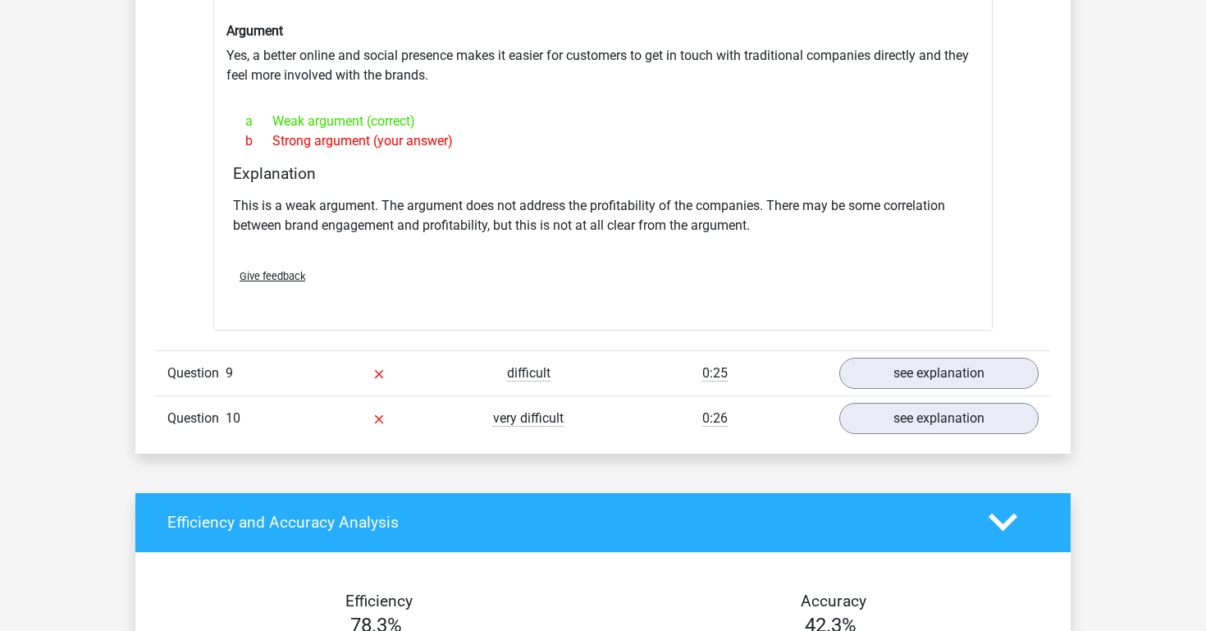
scroll to position [4359, 0]
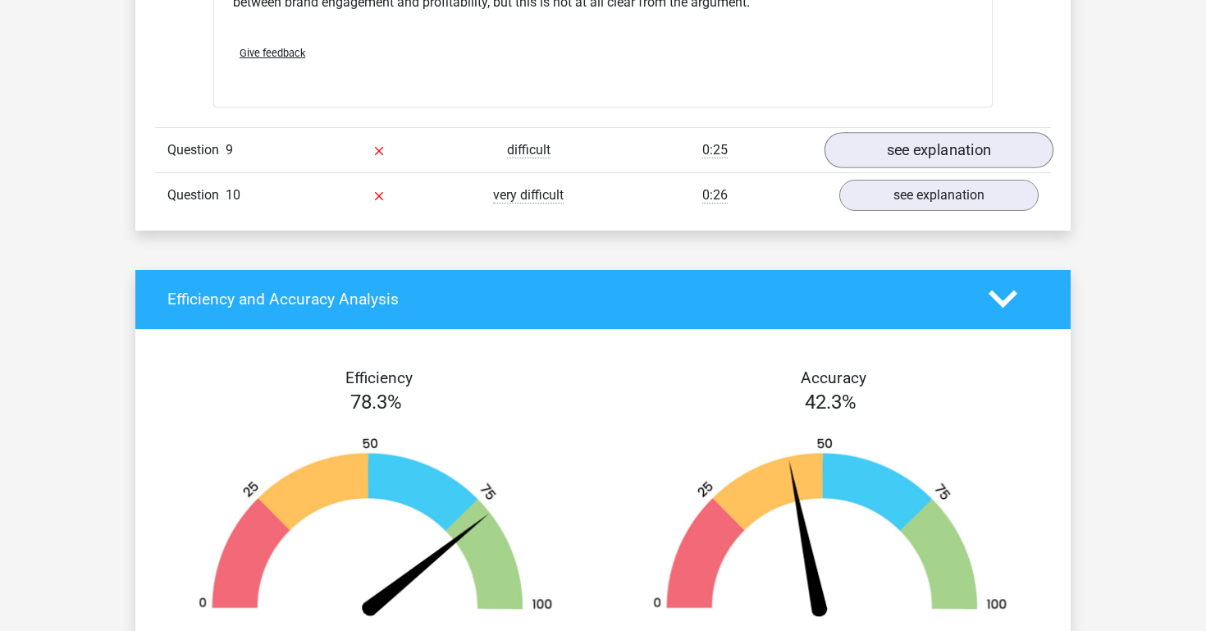
click at [941, 137] on link "see explanation" at bounding box center [939, 150] width 229 height 36
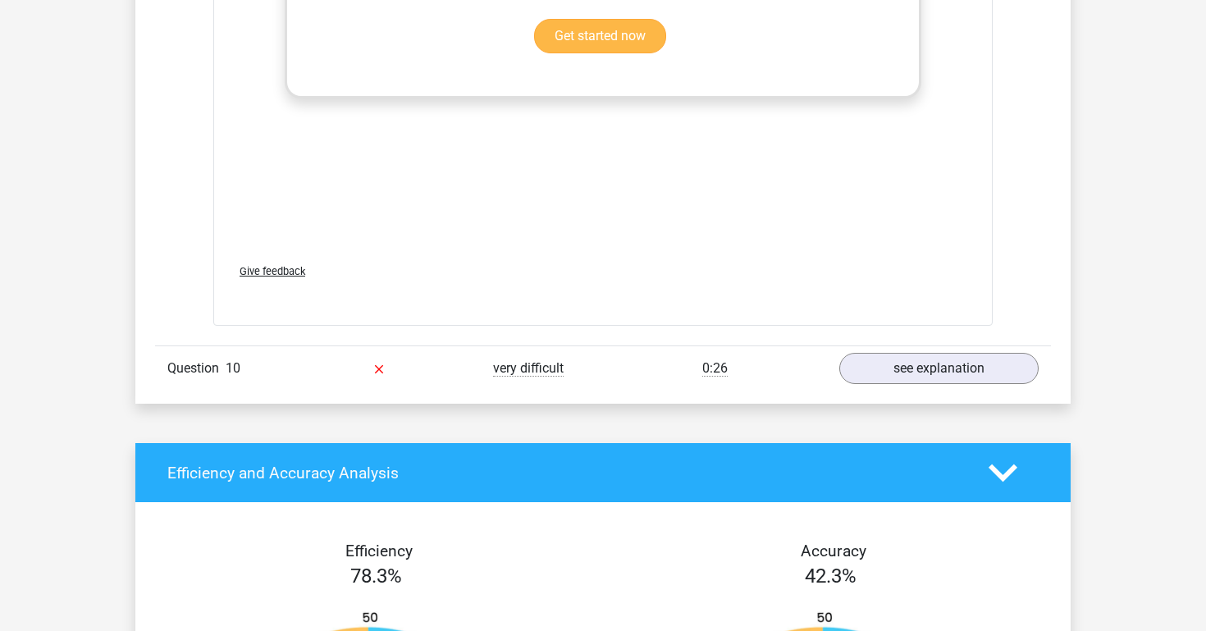
scroll to position [5153, 0]
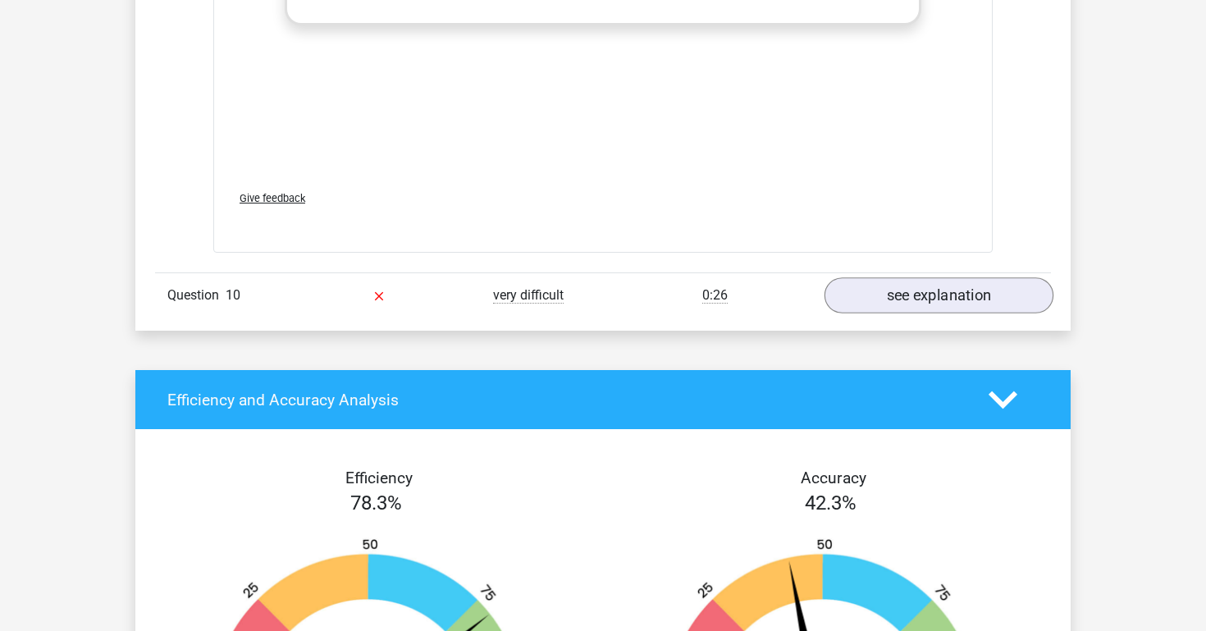
click at [895, 278] on link "see explanation" at bounding box center [939, 296] width 229 height 36
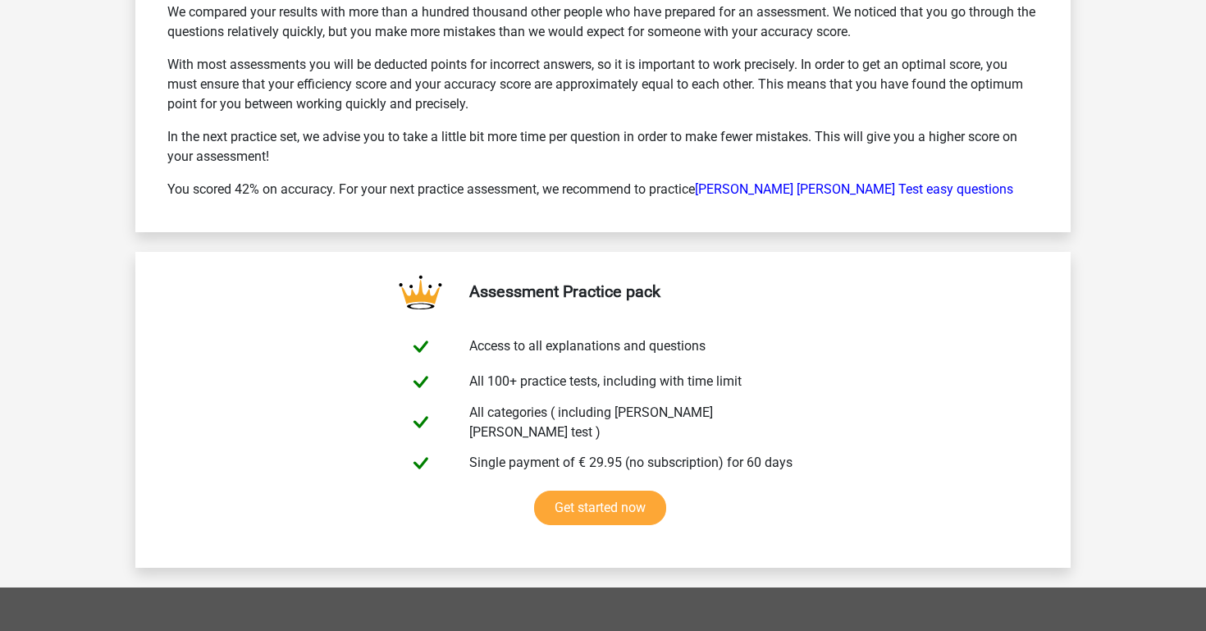
scroll to position [7257, 0]
